Goal: Transaction & Acquisition: Purchase product/service

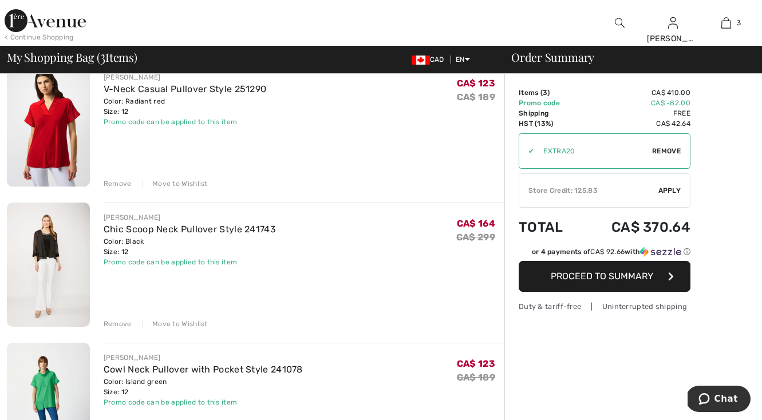
scroll to position [106, 0]
click at [173, 321] on div "Move to Wishlist" at bounding box center [175, 323] width 65 height 10
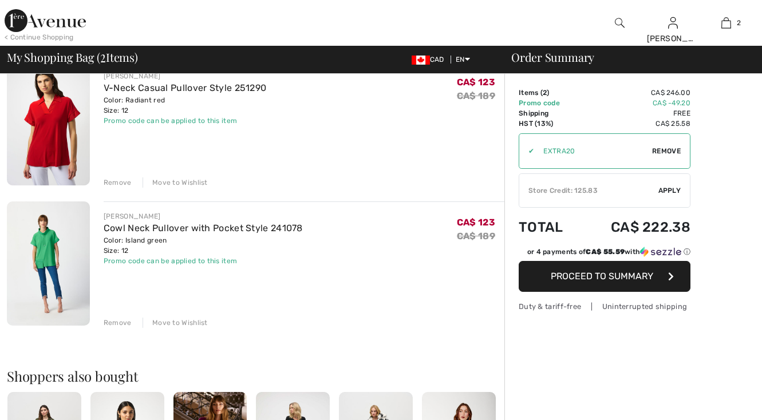
scroll to position [0, 0]
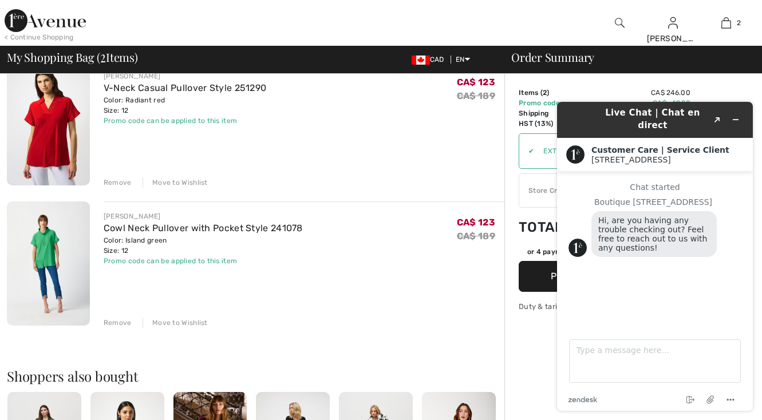
click at [174, 320] on div "Move to Wishlist" at bounding box center [175, 323] width 65 height 10
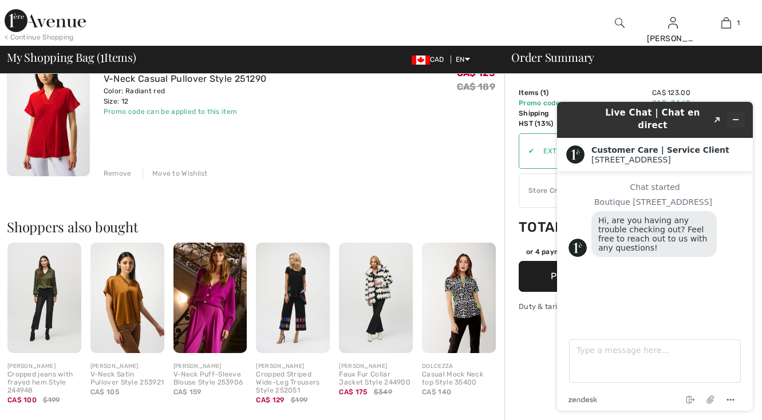
click at [737, 116] on icon "Minimize widget" at bounding box center [736, 120] width 8 height 8
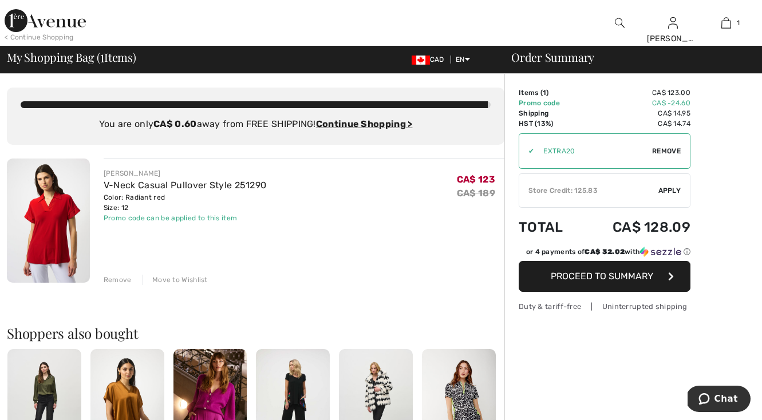
click at [62, 233] on img at bounding box center [48, 221] width 83 height 124
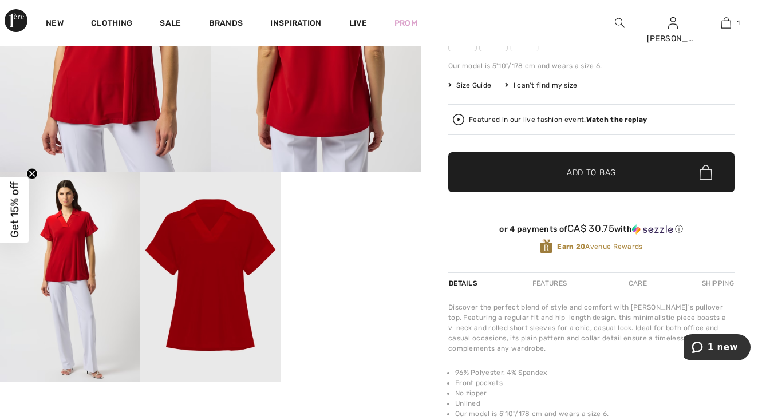
scroll to position [272, 0]
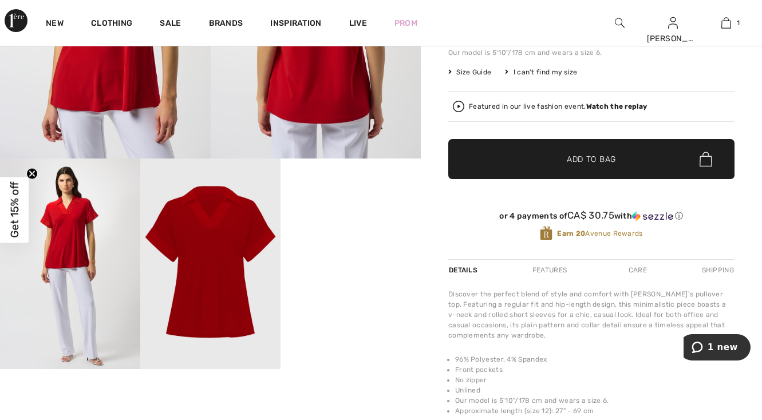
click at [391, 229] on video "Your browser does not support the video tag." at bounding box center [351, 194] width 140 height 70
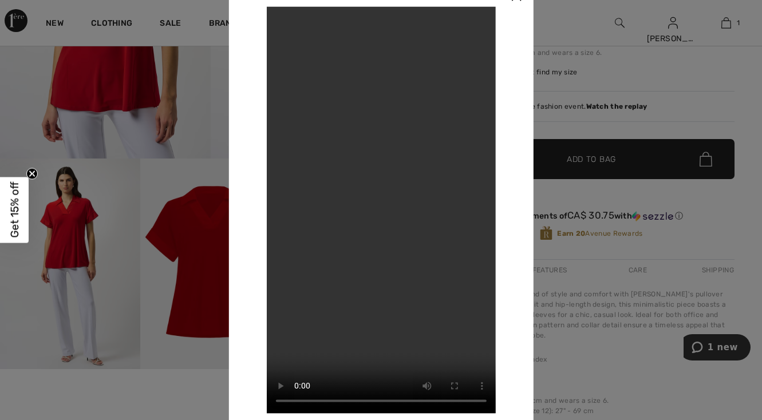
click at [657, 118] on div at bounding box center [381, 210] width 762 height 420
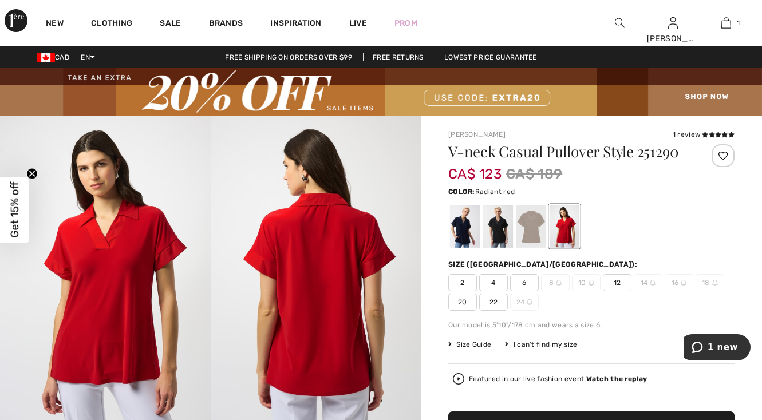
scroll to position [0, 0]
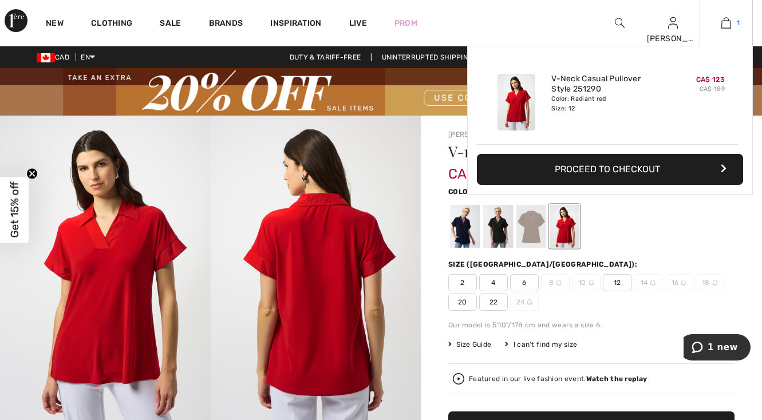
click at [724, 19] on img at bounding box center [726, 23] width 10 height 14
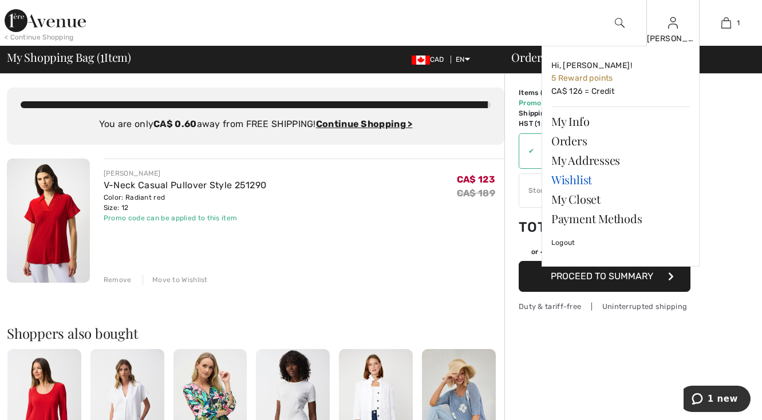
click at [578, 179] on link "Wishlist" at bounding box center [620, 179] width 139 height 19
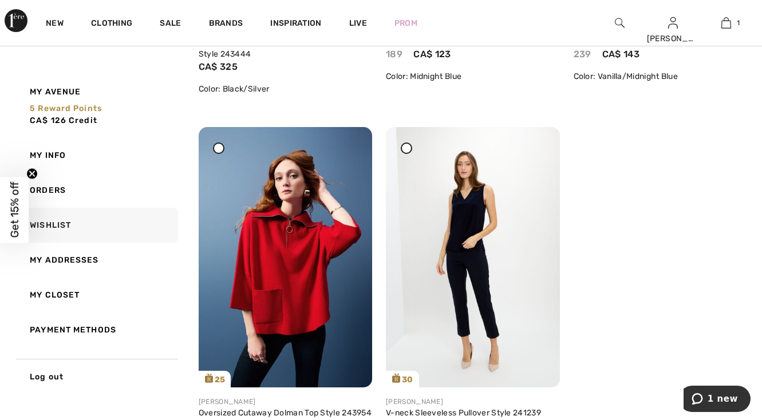
scroll to position [4499, 0]
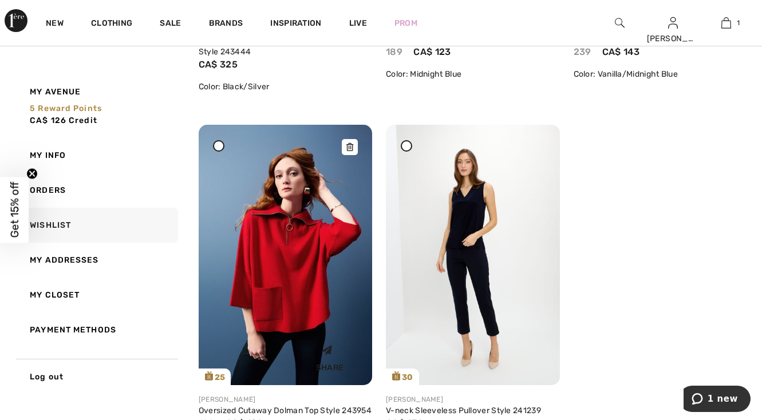
click at [311, 311] on img at bounding box center [285, 255] width 173 height 260
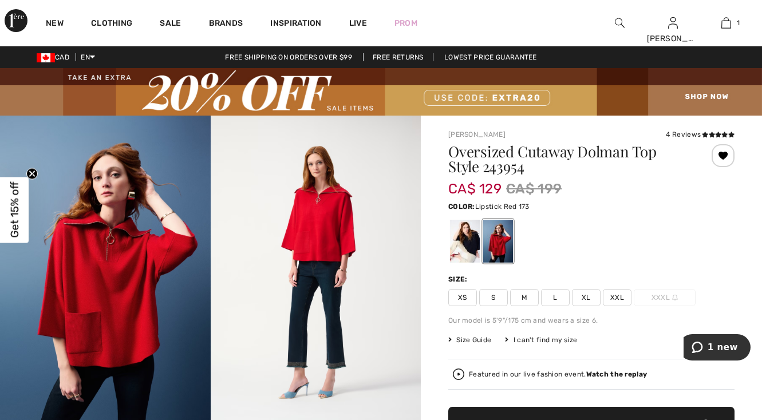
click at [553, 298] on span "L" at bounding box center [555, 297] width 29 height 17
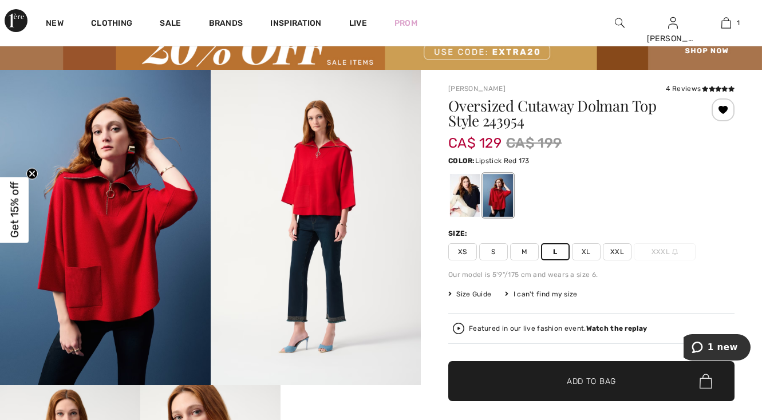
scroll to position [72, 0]
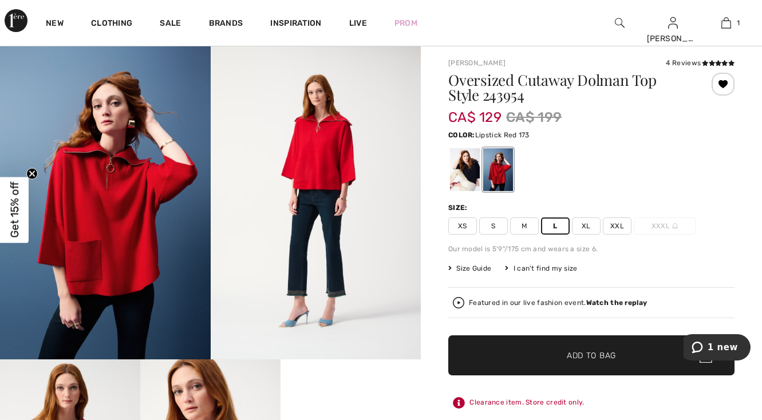
click at [641, 359] on span "✔ Added to Bag Add to Bag" at bounding box center [591, 355] width 286 height 40
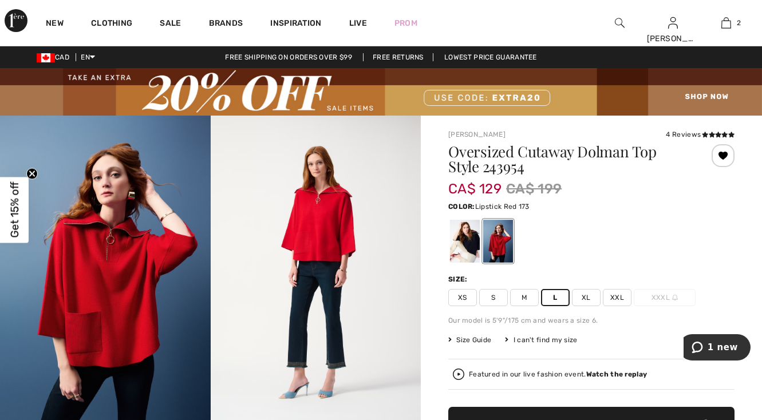
scroll to position [0, 0]
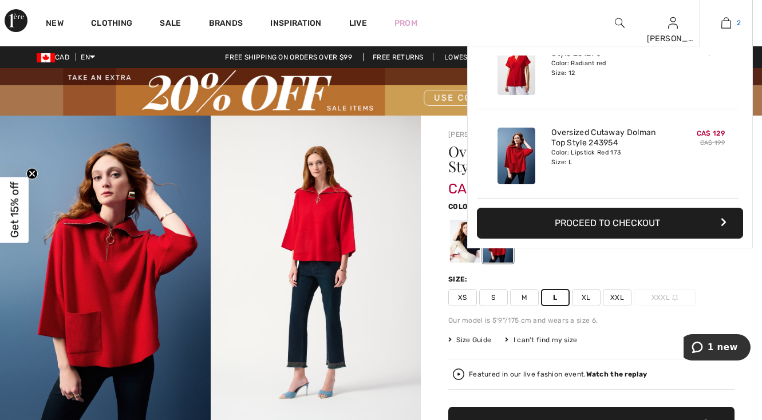
click at [725, 24] on img at bounding box center [726, 23] width 10 height 14
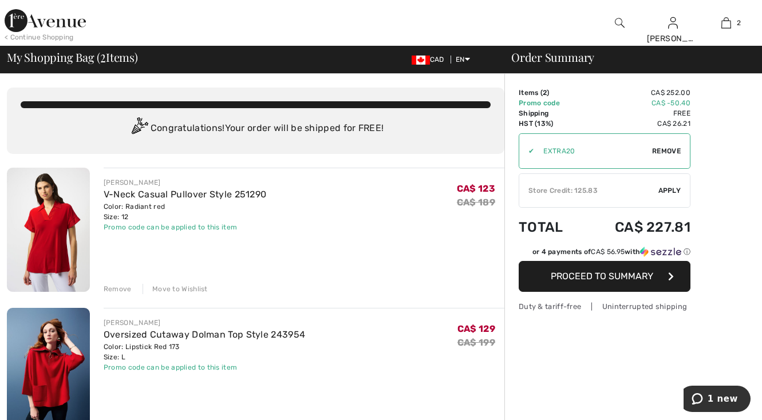
click at [597, 279] on span "Proceed to Summary" at bounding box center [602, 276] width 102 height 11
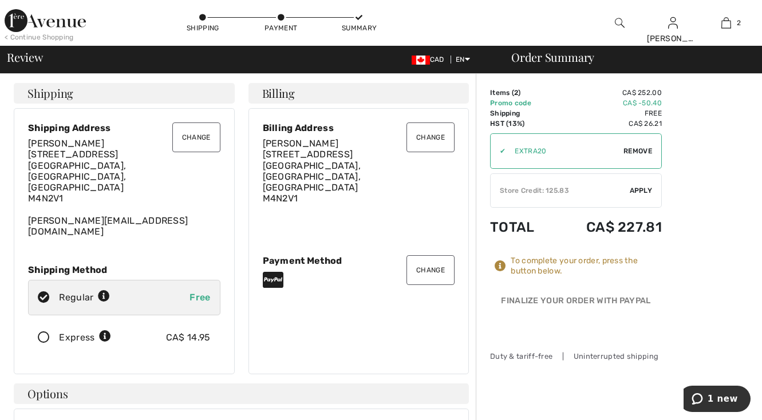
click at [570, 187] on div "Store Credit: 125.83" at bounding box center [560, 190] width 139 height 10
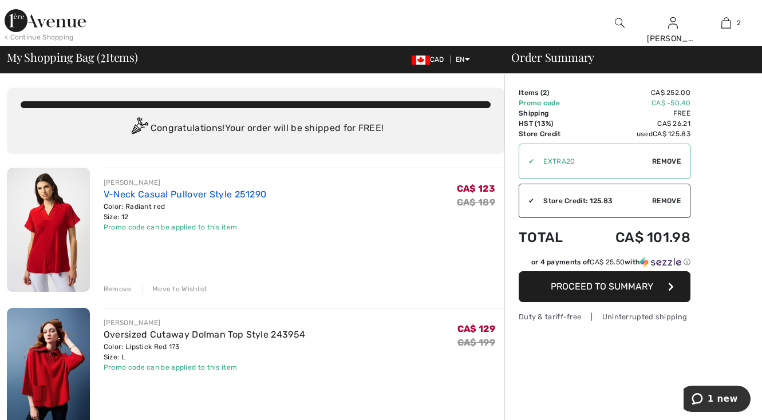
click at [141, 196] on link "V-Neck Casual Pullover Style 251290" at bounding box center [185, 194] width 163 height 11
click at [153, 334] on link "Oversized Cutaway Dolman Top Style 243954" at bounding box center [205, 334] width 202 height 11
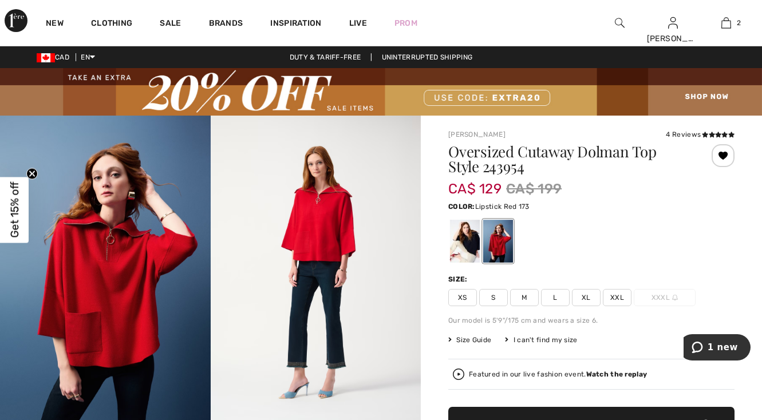
click at [680, 135] on div "4 Reviews" at bounding box center [700, 134] width 69 height 10
click at [688, 137] on div "4 Reviews" at bounding box center [700, 134] width 69 height 10
click at [675, 136] on div "4 Reviews" at bounding box center [700, 134] width 69 height 10
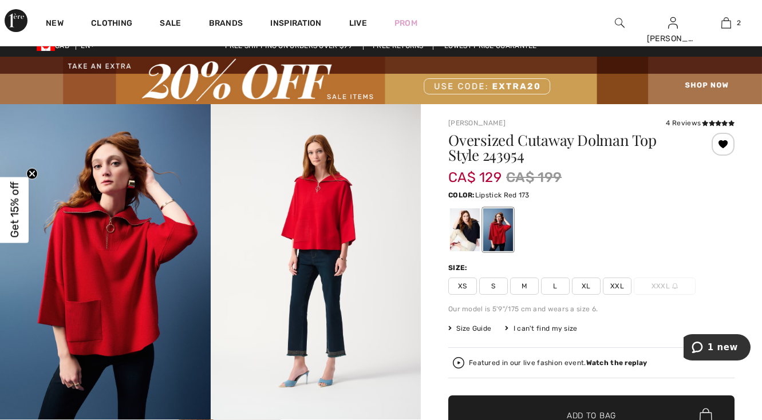
scroll to position [11, 0]
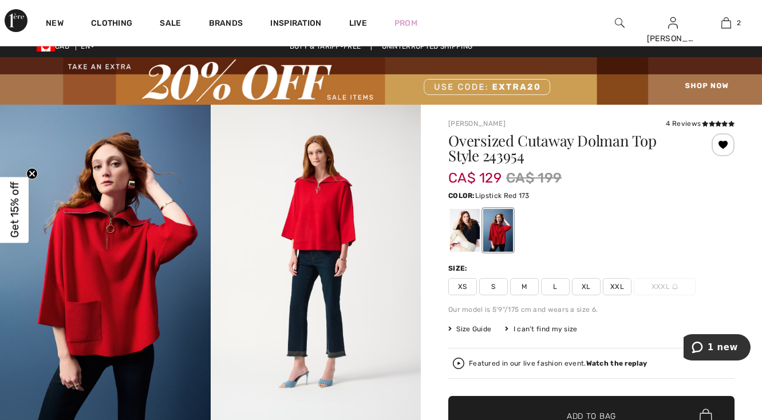
click at [690, 125] on div "4 Reviews" at bounding box center [700, 123] width 69 height 10
click at [721, 123] on icon at bounding box center [724, 124] width 6 height 6
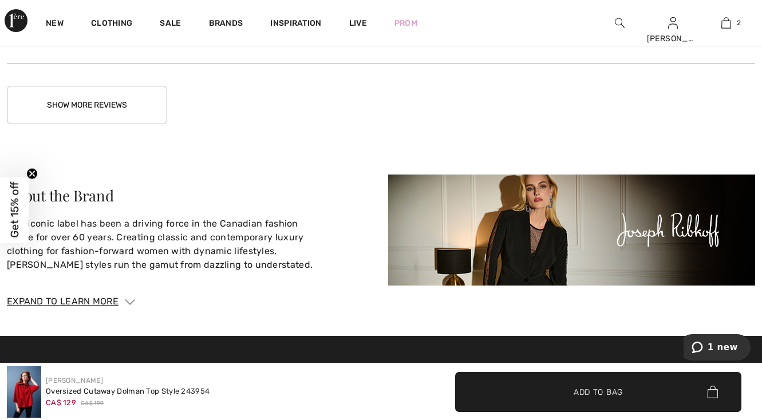
scroll to position [2364, 0]
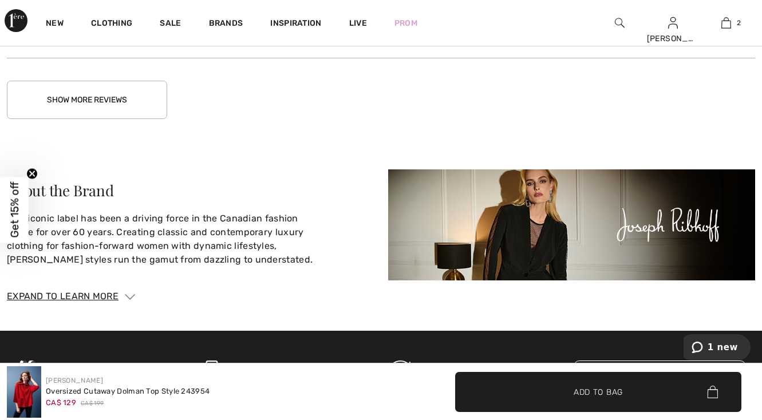
click at [155, 85] on button "Show More Reviews" at bounding box center [87, 100] width 160 height 38
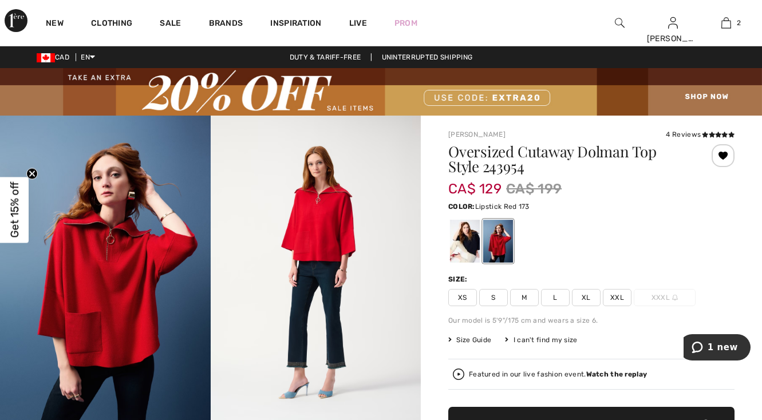
scroll to position [0, 0]
click at [474, 339] on span "Size Guide" at bounding box center [469, 340] width 43 height 10
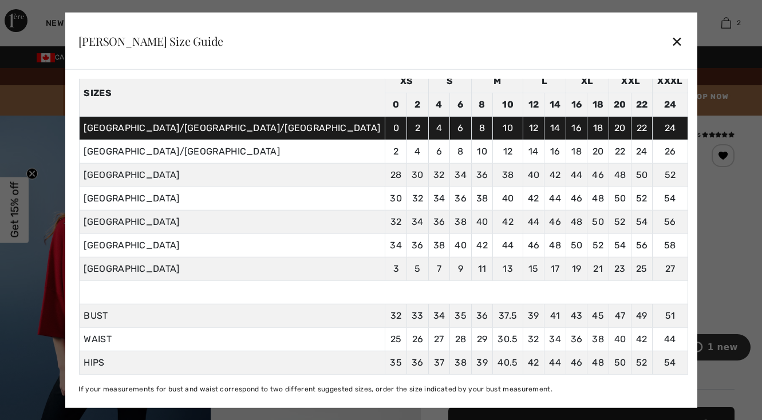
scroll to position [64, 0]
click at [528, 310] on span "39" at bounding box center [533, 315] width 11 height 11
click at [671, 35] on div "✕" at bounding box center [677, 41] width 12 height 24
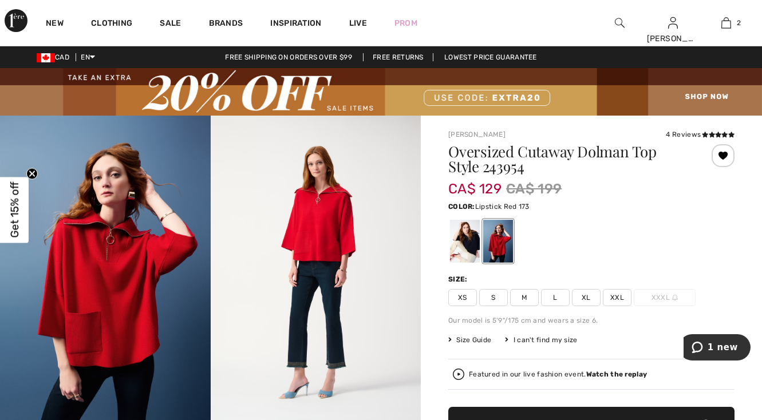
click at [531, 298] on span "M" at bounding box center [524, 297] width 29 height 17
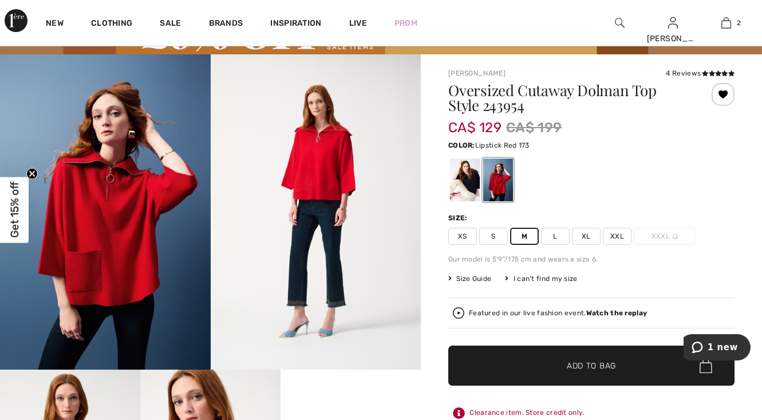
scroll to position [74, 0]
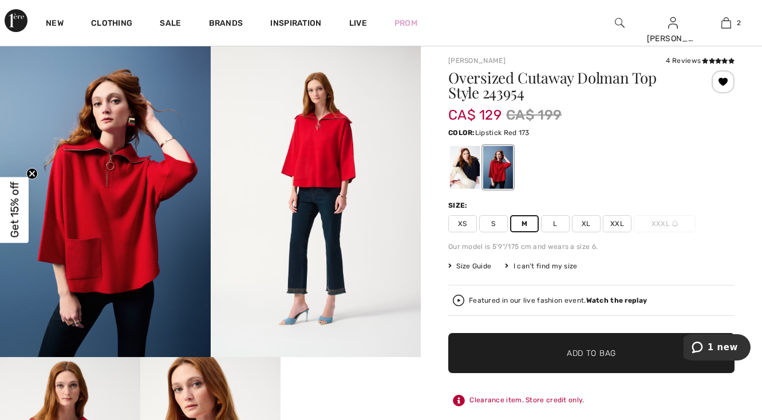
click at [568, 358] on span "Add to Bag" at bounding box center [591, 353] width 49 height 12
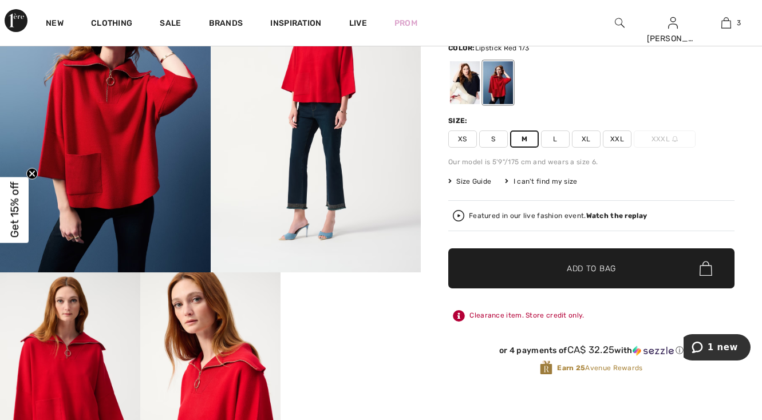
scroll to position [158, 0]
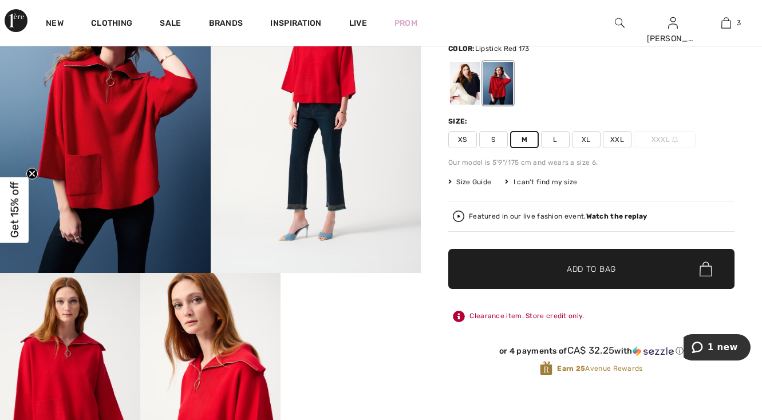
click at [471, 180] on span "Size Guide" at bounding box center [469, 182] width 43 height 10
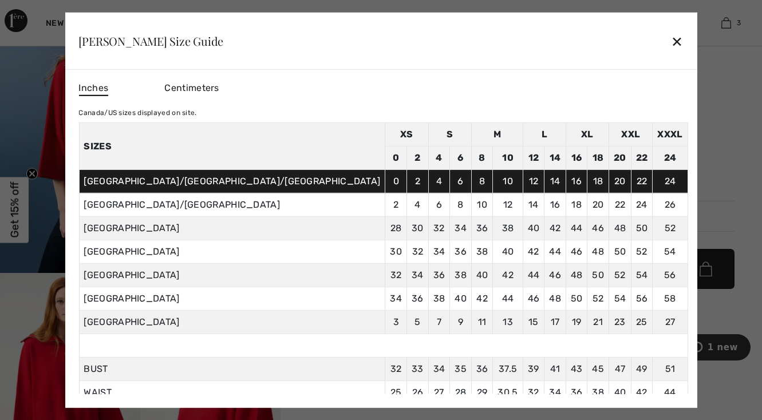
click at [671, 43] on div "✕" at bounding box center [677, 41] width 12 height 24
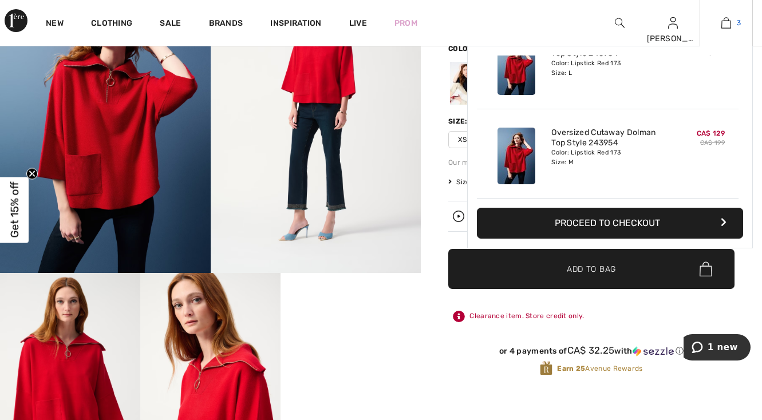
click at [728, 22] on img at bounding box center [726, 23] width 10 height 14
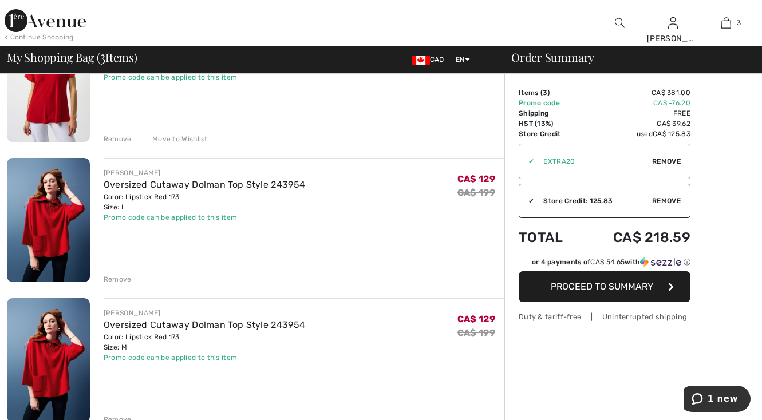
scroll to position [169, 0]
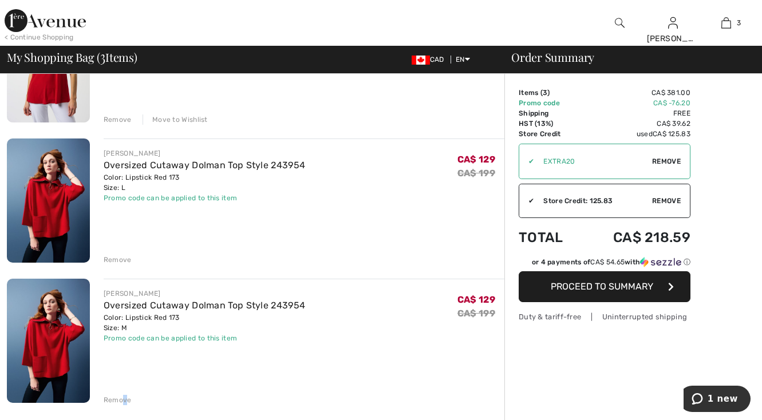
click at [124, 399] on div "Remove" at bounding box center [118, 400] width 28 height 10
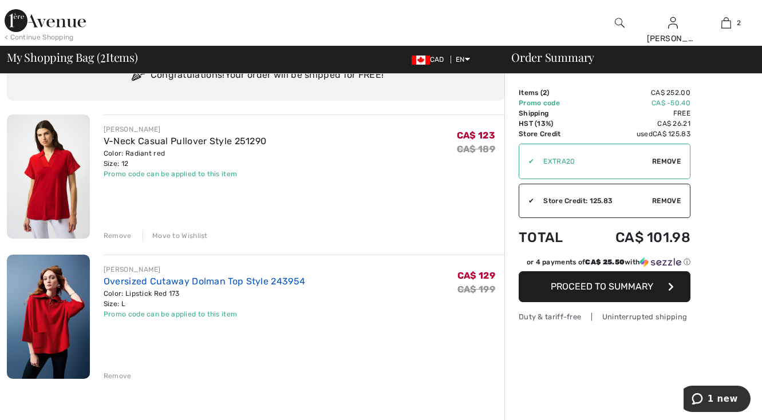
scroll to position [52, 0]
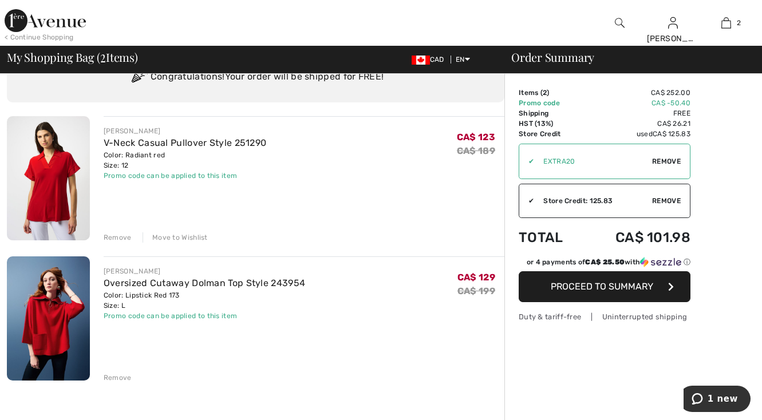
click at [157, 148] on div "V-Neck Casual Pullover Style 251290" at bounding box center [185, 143] width 163 height 14
click at [153, 143] on link "V-Neck Casual Pullover Style 251290" at bounding box center [185, 142] width 163 height 11
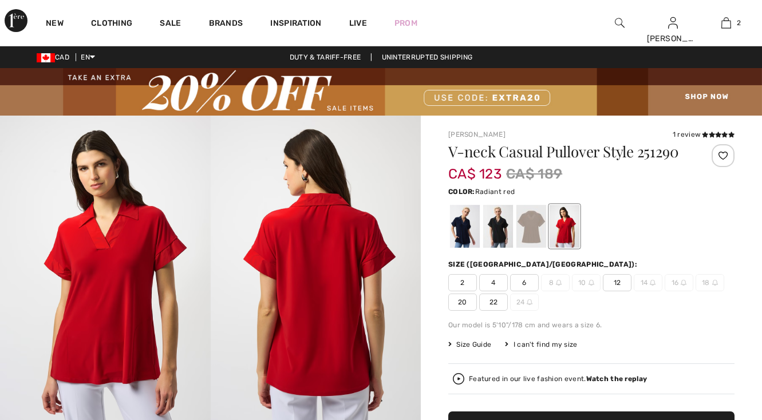
checkbox input "true"
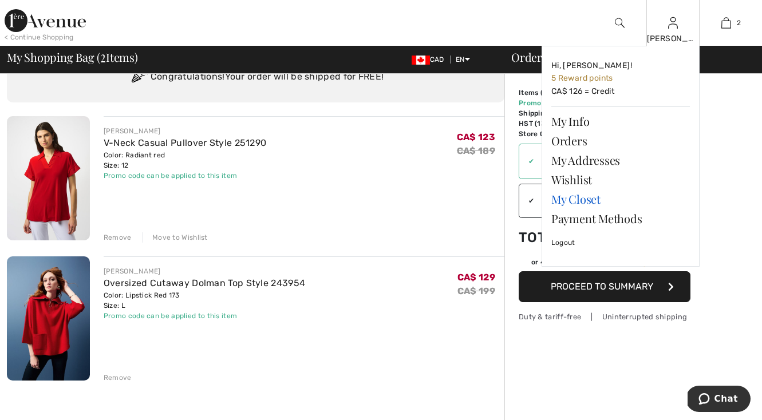
click at [578, 199] on link "My Closet" at bounding box center [620, 198] width 139 height 19
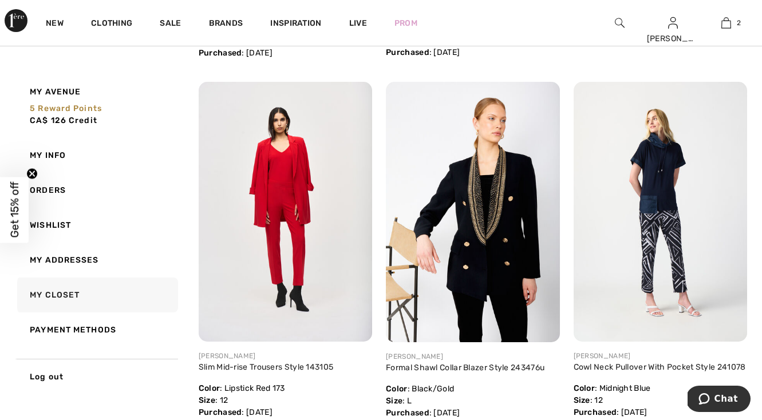
scroll to position [1612, 0]
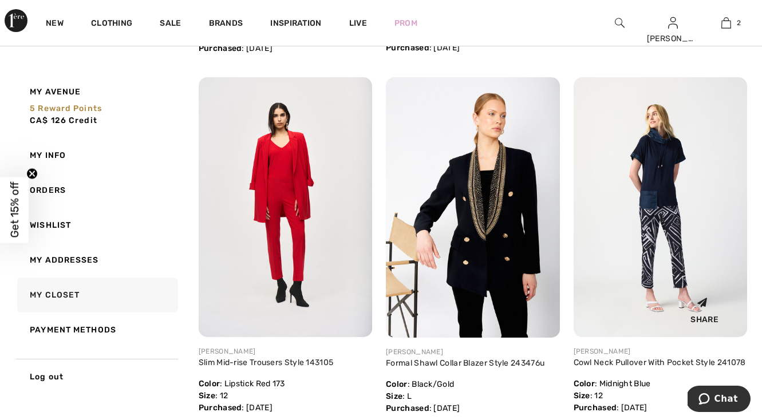
click at [669, 226] on img at bounding box center [660, 207] width 173 height 260
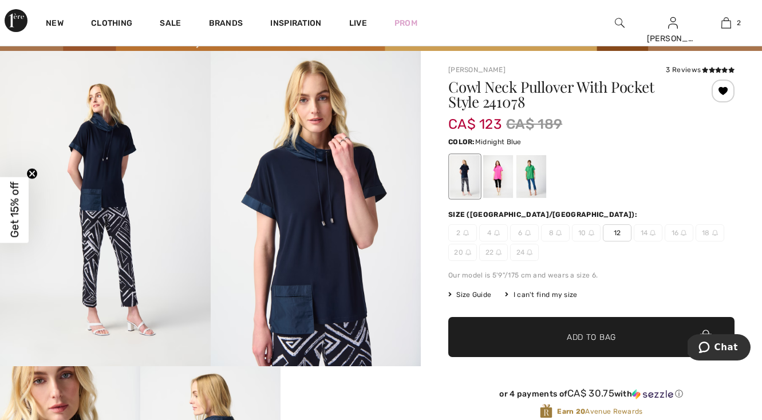
scroll to position [72, 0]
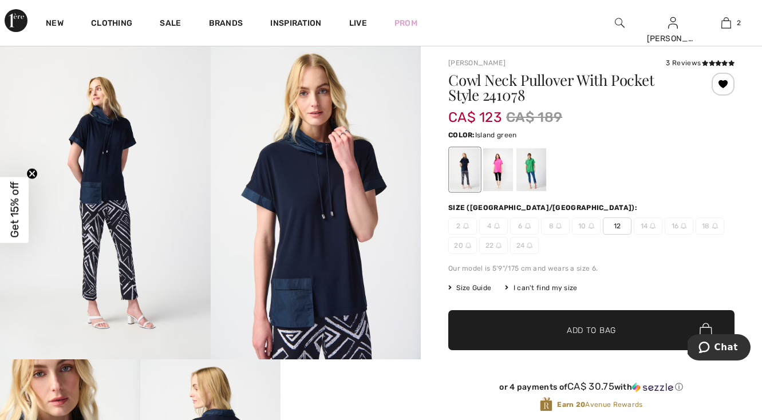
click at [535, 167] on div at bounding box center [531, 169] width 30 height 43
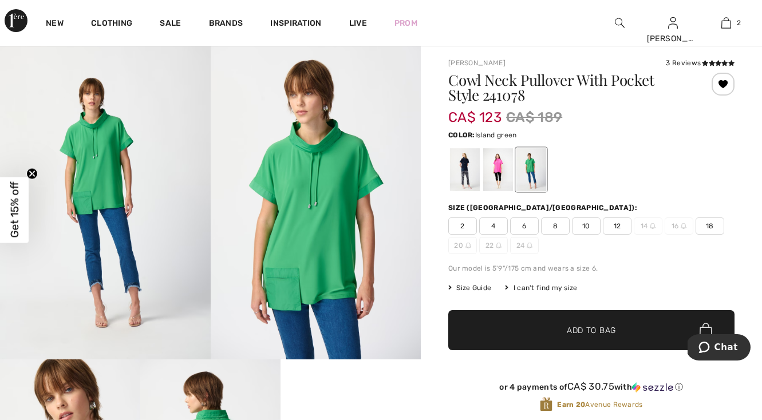
click at [589, 224] on span "10" at bounding box center [586, 226] width 29 height 17
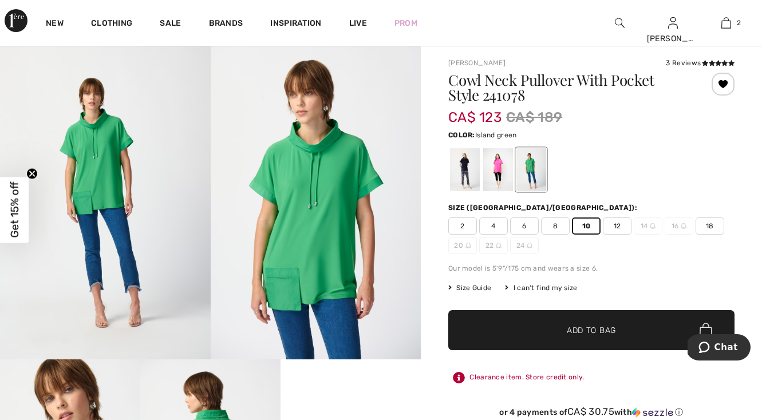
click at [592, 331] on span "Add to Bag" at bounding box center [591, 331] width 49 height 12
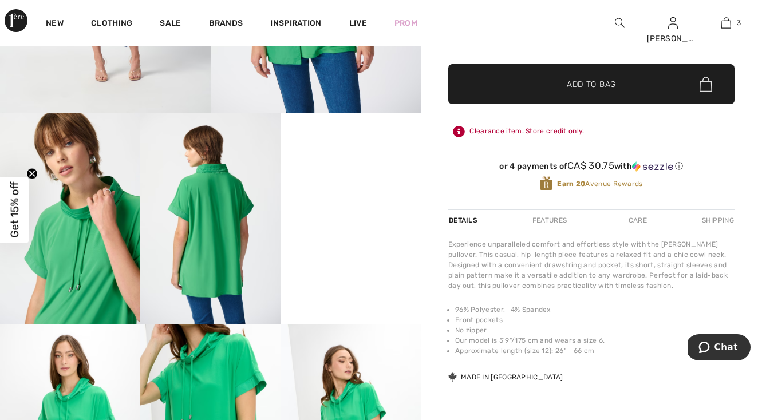
scroll to position [323, 0]
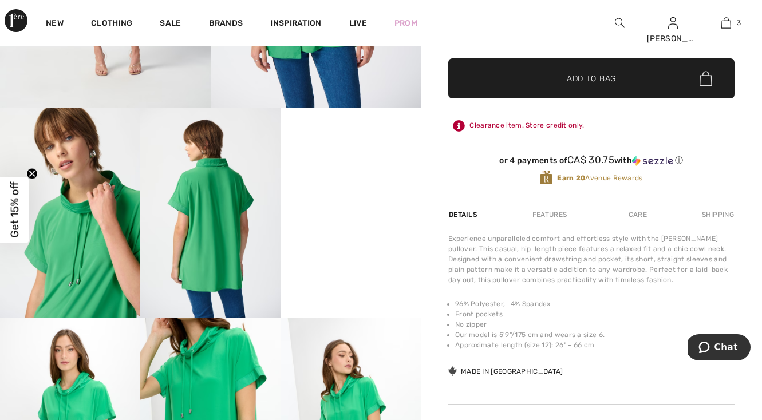
click at [381, 178] on video "Your browser does not support the video tag." at bounding box center [351, 143] width 140 height 70
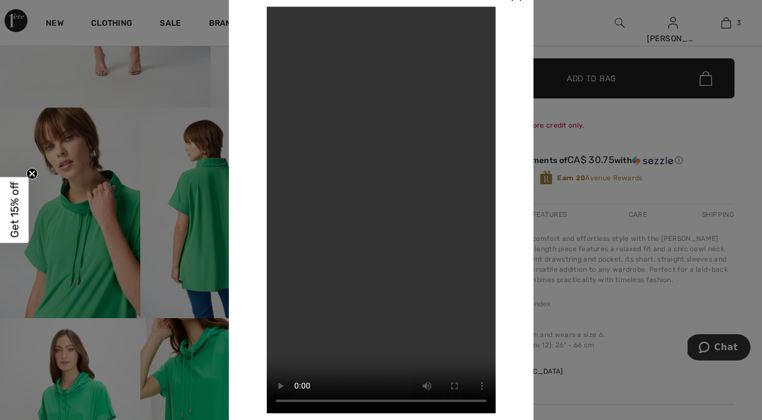
click at [689, 131] on div at bounding box center [381, 210] width 762 height 420
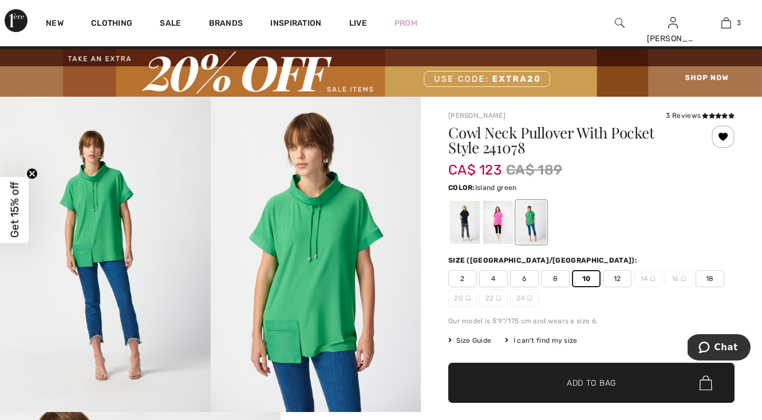
scroll to position [12, 0]
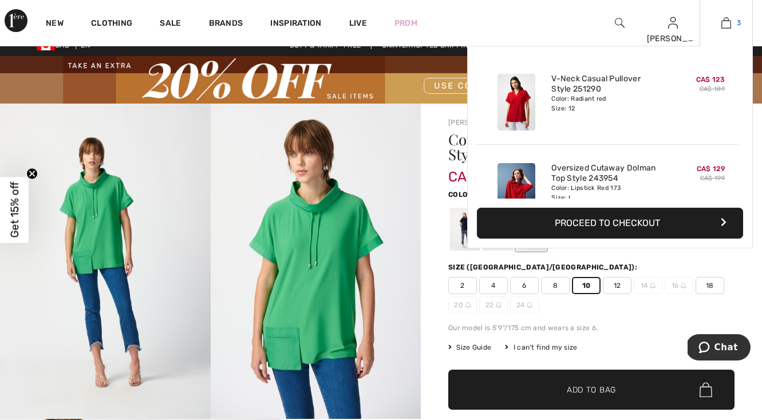
click at [728, 22] on img at bounding box center [726, 23] width 10 height 14
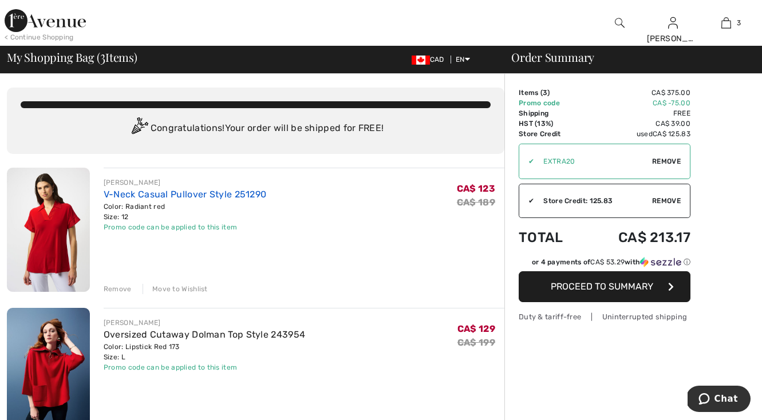
click at [180, 191] on link "V-Neck Casual Pullover Style 251290" at bounding box center [185, 194] width 163 height 11
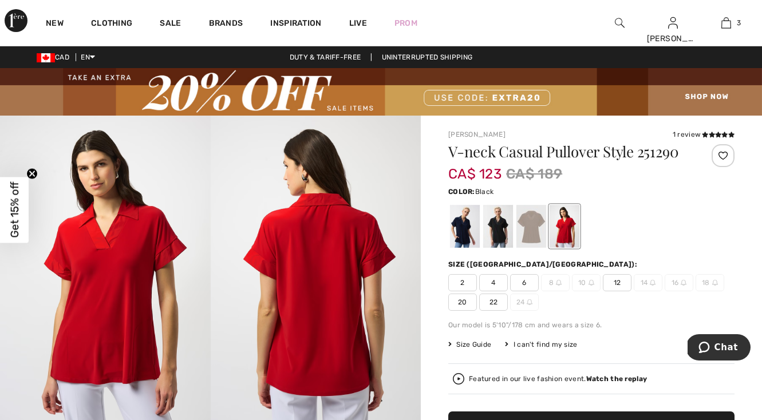
click at [499, 223] on div at bounding box center [498, 226] width 30 height 43
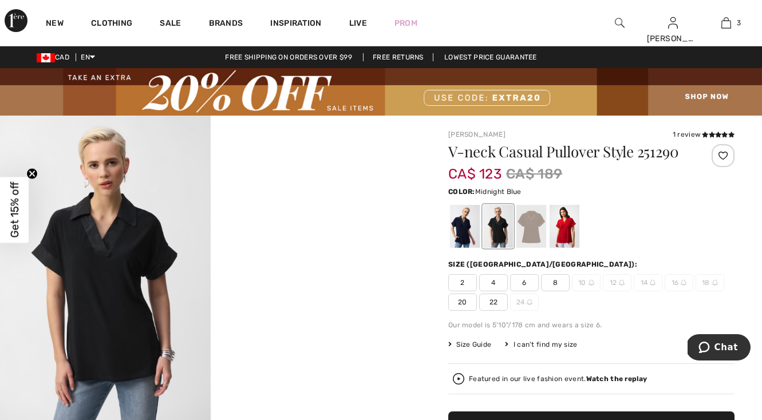
click at [464, 233] on div at bounding box center [465, 226] width 30 height 43
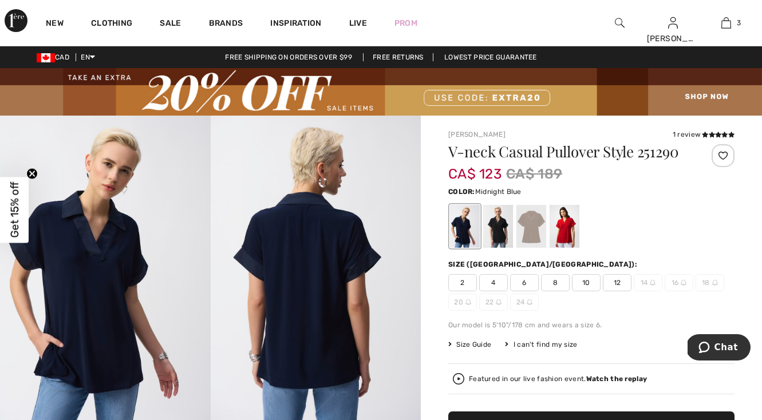
click at [718, 94] on img at bounding box center [381, 92] width 762 height 48
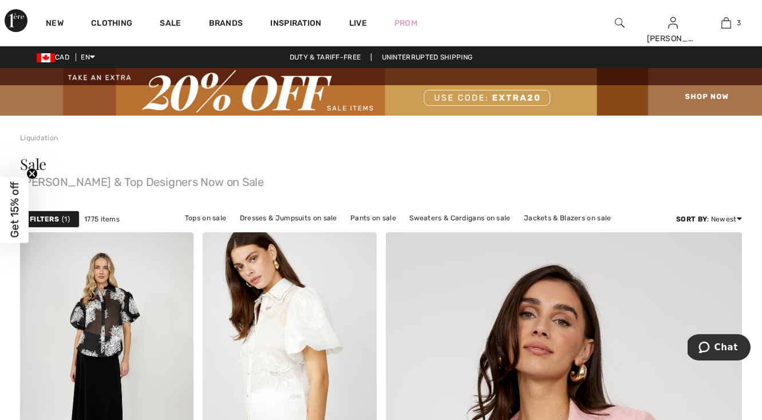
click at [60, 219] on div "Filters 1" at bounding box center [50, 219] width 60 height 17
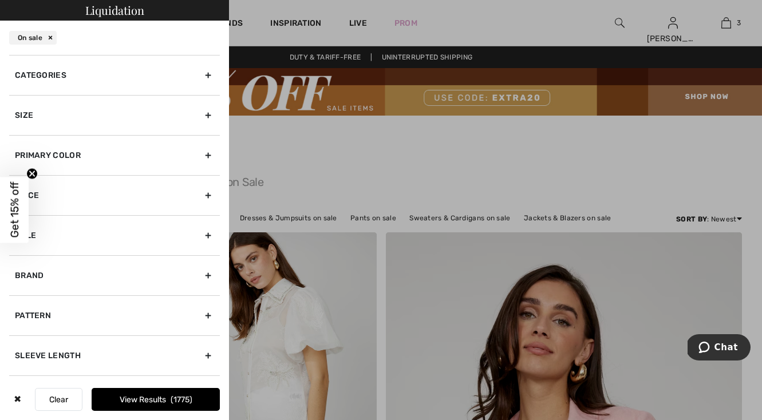
click at [211, 77] on div "Categories" at bounding box center [114, 75] width 211 height 40
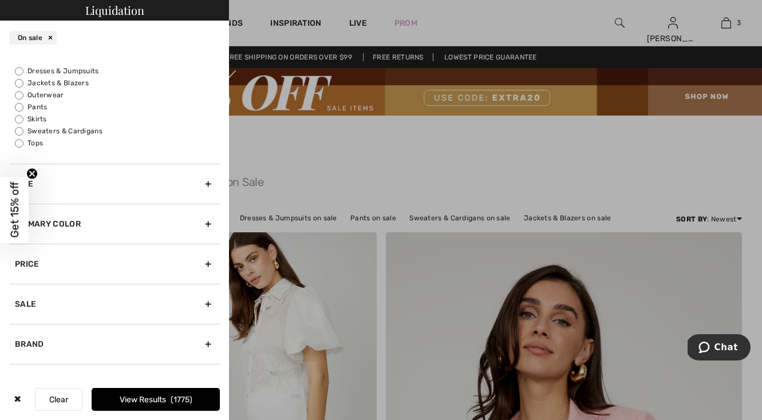
scroll to position [48, 0]
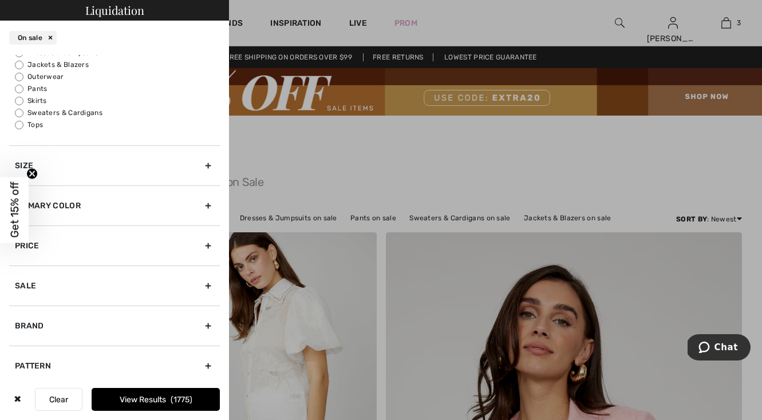
click at [20, 126] on input "Tops" at bounding box center [19, 125] width 9 height 9
radio input "true"
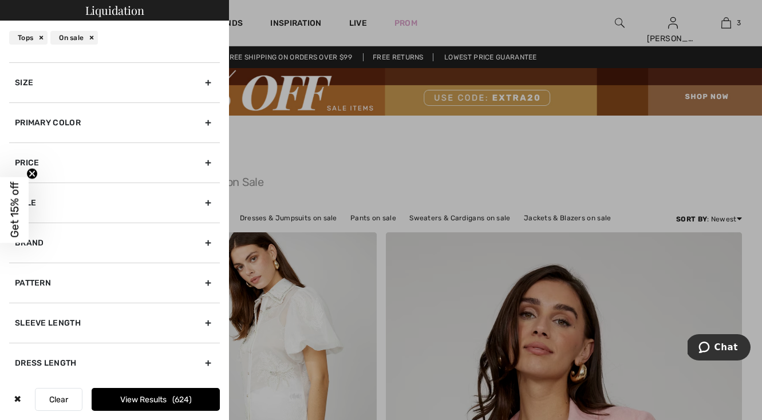
scroll to position [127, 0]
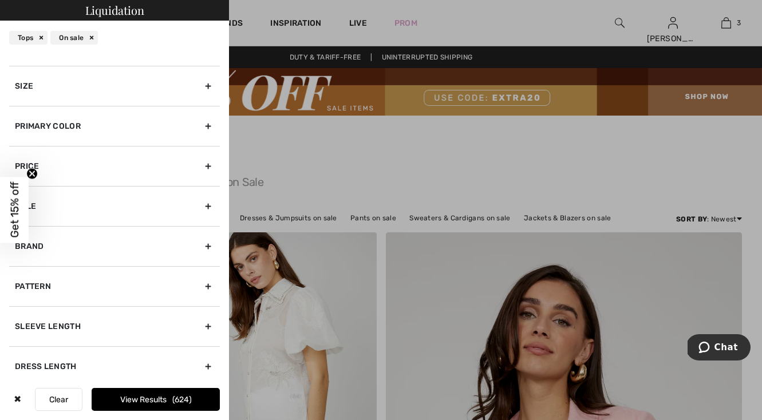
click at [208, 126] on div "Primary Color" at bounding box center [114, 126] width 211 height 40
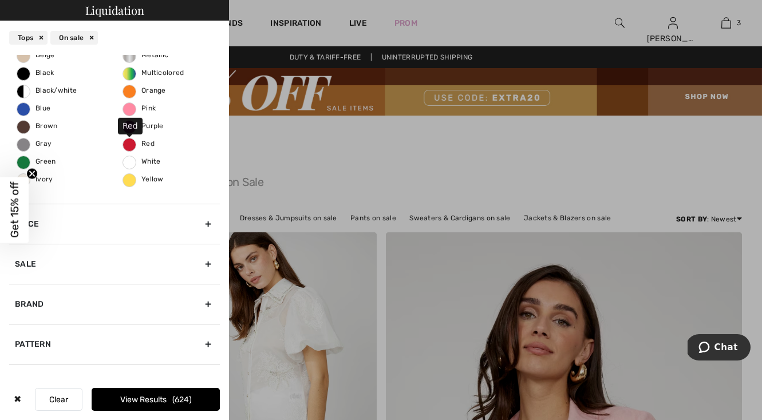
click at [131, 145] on span "Red" at bounding box center [138, 144] width 31 height 8
click at [0, 0] on input "Red" at bounding box center [0, 0] width 0 height 0
click at [172, 402] on button "View Results 32" at bounding box center [156, 399] width 128 height 23
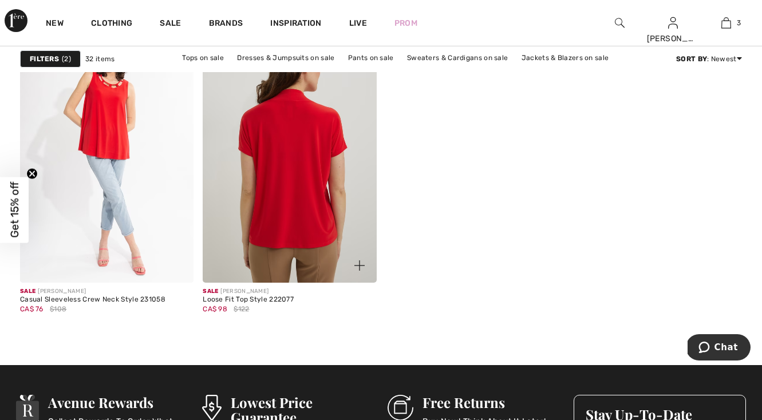
scroll to position [3388, 0]
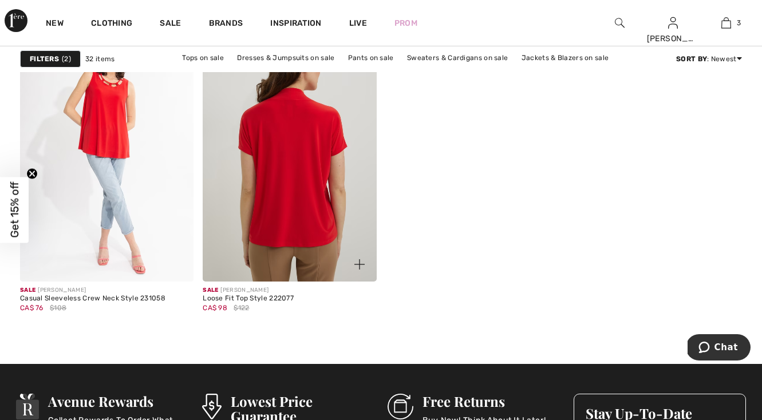
click at [279, 245] on img at bounding box center [289, 151] width 173 height 260
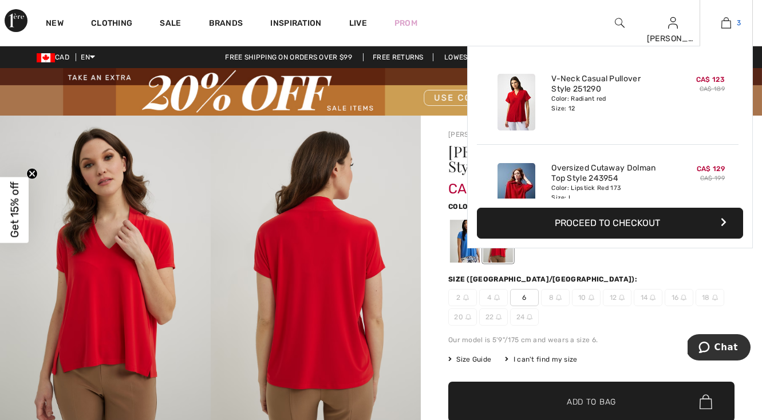
click at [724, 21] on img at bounding box center [726, 23] width 10 height 14
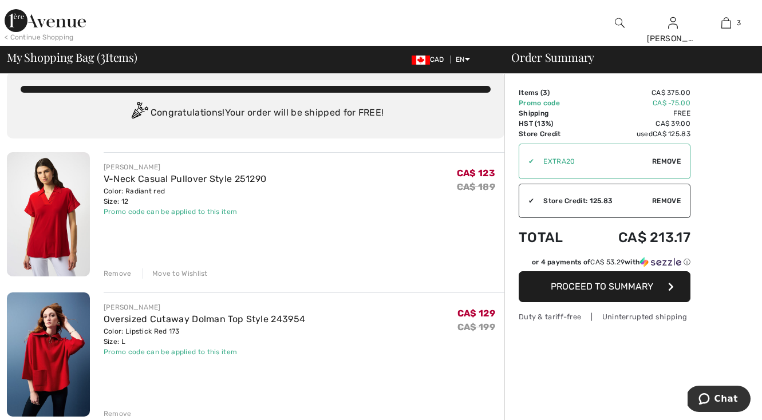
scroll to position [15, 0]
click at [227, 317] on link "Oversized Cutaway Dolman Top Style 243954" at bounding box center [205, 319] width 202 height 11
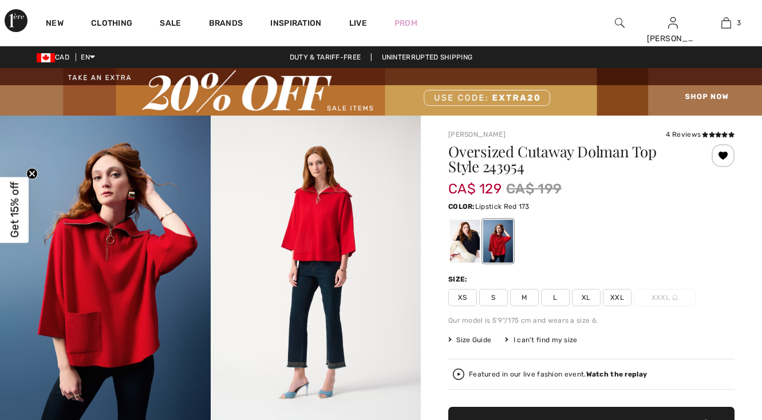
checkbox input "true"
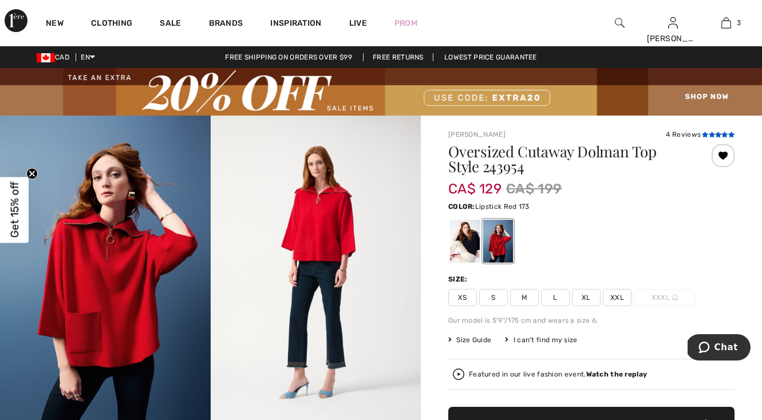
click at [712, 135] on icon at bounding box center [712, 135] width 6 height 6
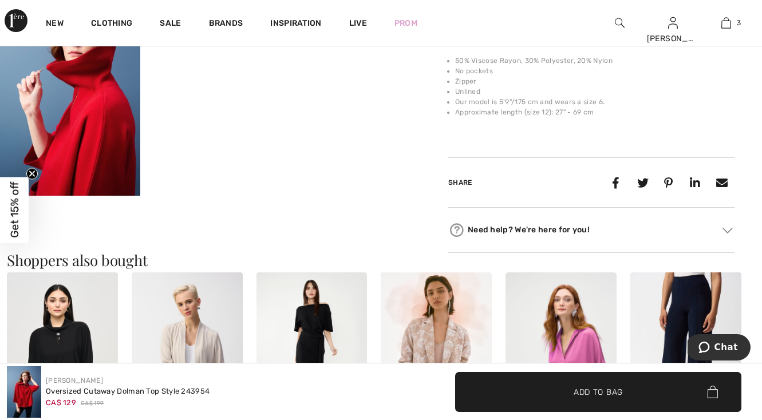
scroll to position [794, 0]
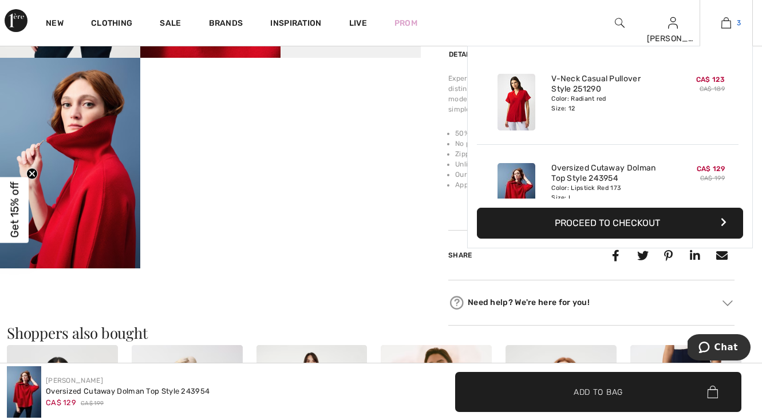
click at [726, 21] on img at bounding box center [726, 23] width 10 height 14
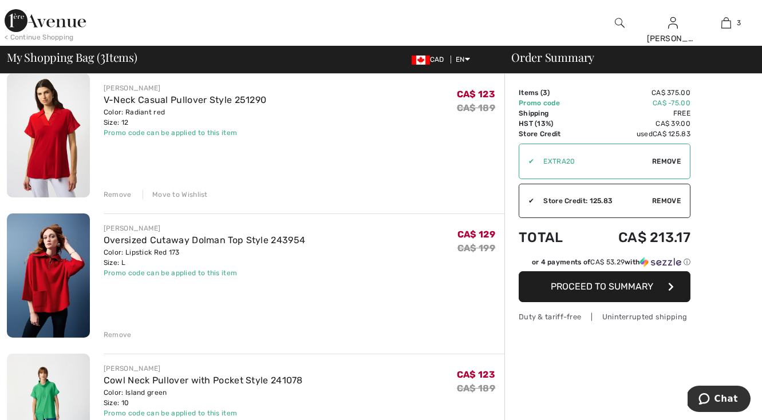
scroll to position [65, 0]
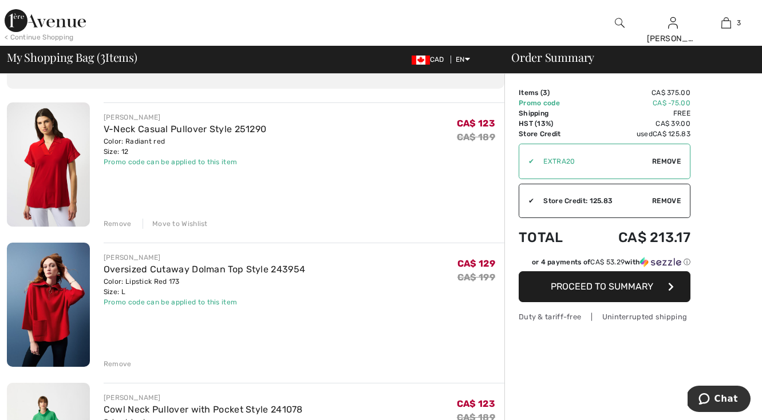
click at [125, 365] on div "Remove" at bounding box center [118, 364] width 28 height 10
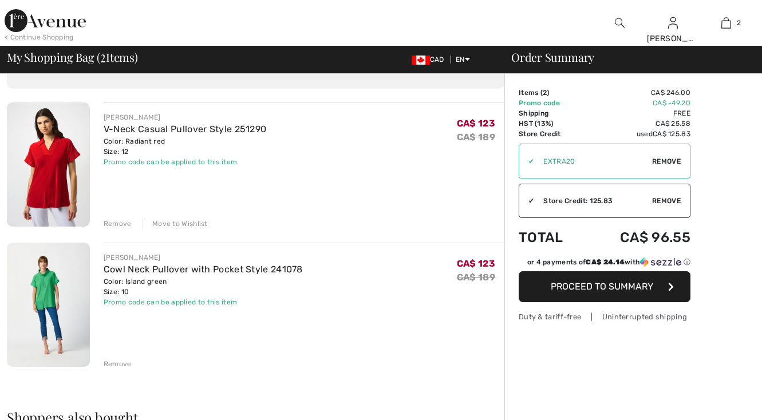
scroll to position [0, 0]
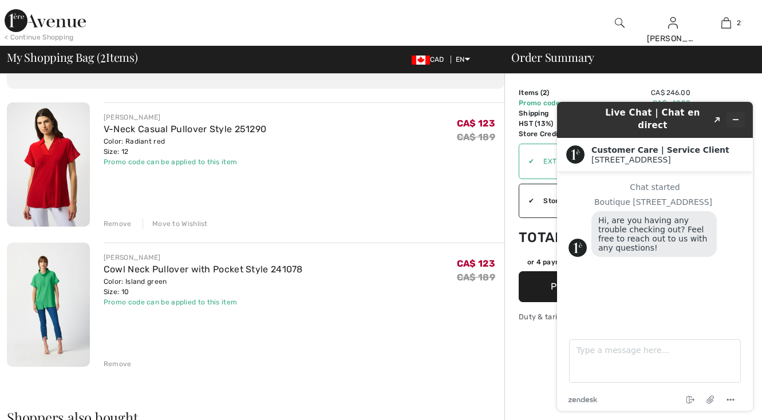
click at [740, 112] on button "Minimize widget" at bounding box center [735, 120] width 18 height 16
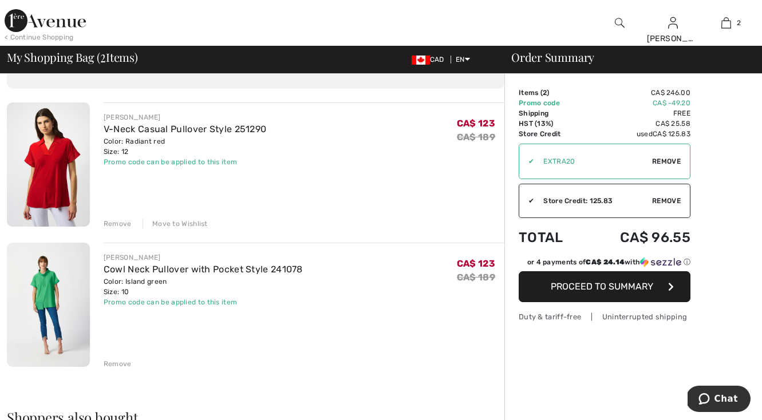
click at [588, 285] on span "Proceed to Summary" at bounding box center [602, 286] width 102 height 11
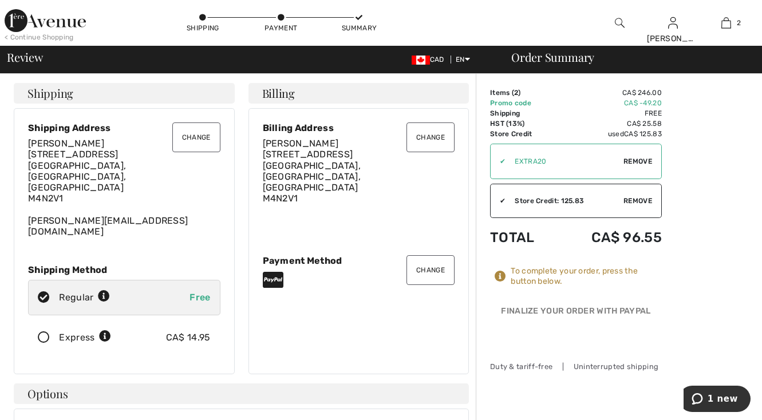
click at [441, 255] on button "Change" at bounding box center [430, 270] width 48 height 30
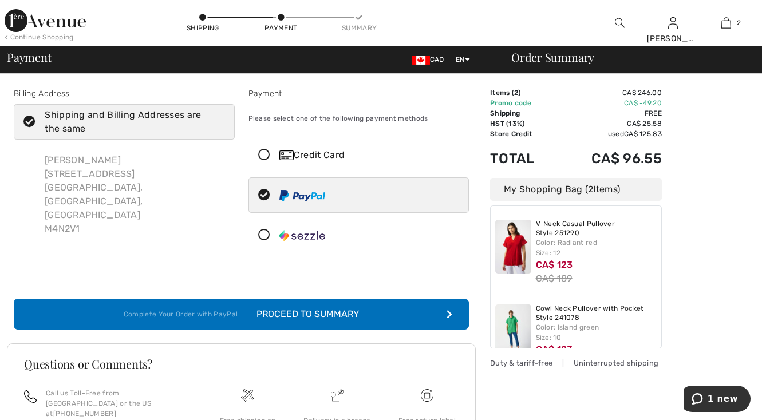
click at [264, 155] on icon at bounding box center [264, 155] width 30 height 12
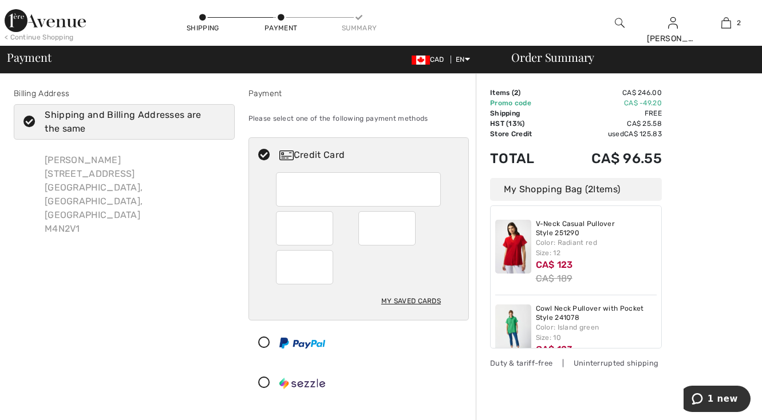
click at [285, 188] on div at bounding box center [358, 189] width 165 height 34
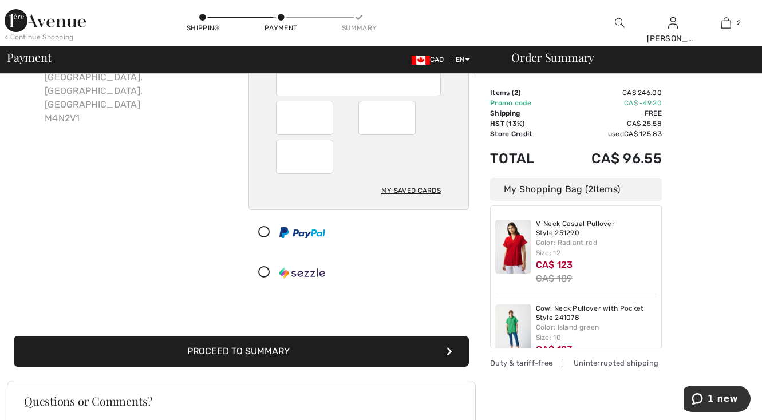
scroll to position [121, 0]
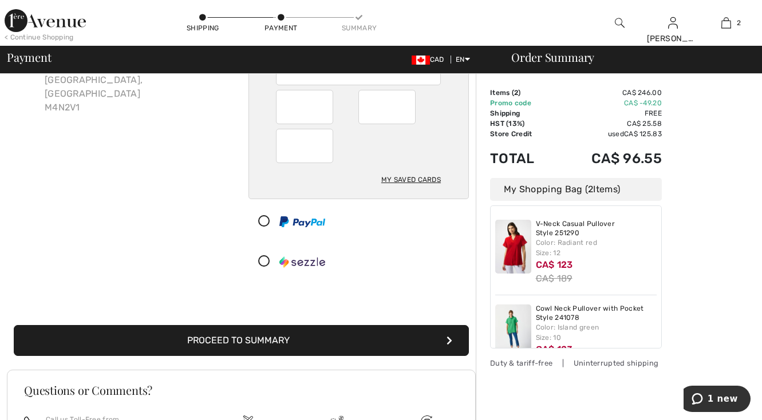
click at [365, 342] on button "Proceed to Summary" at bounding box center [241, 340] width 455 height 31
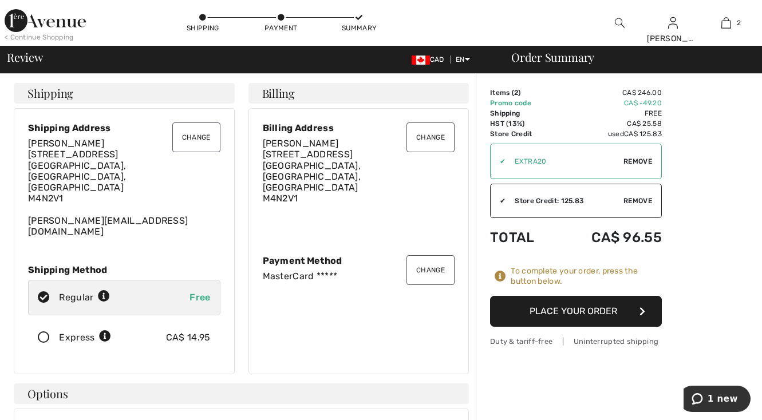
click at [556, 310] on button "Place Your Order" at bounding box center [576, 311] width 172 height 31
